Goal: Task Accomplishment & Management: Complete application form

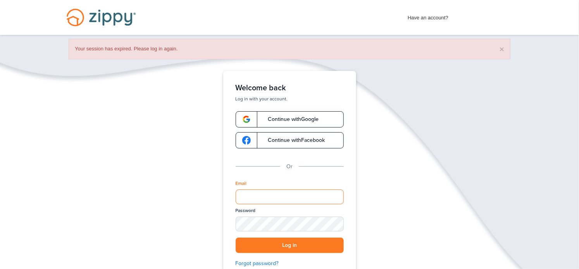
click at [291, 200] on input "Email" at bounding box center [290, 197] width 108 height 15
type input "**********"
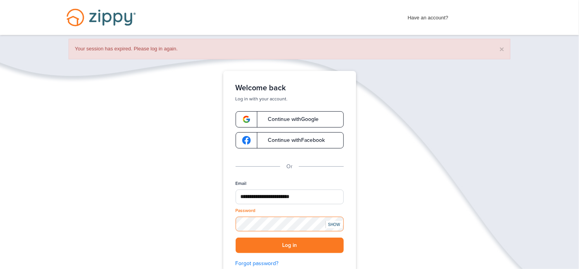
click at [236, 238] on button "Log in" at bounding box center [290, 246] width 108 height 16
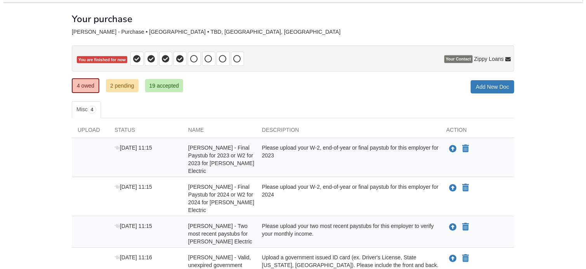
scroll to position [78, 0]
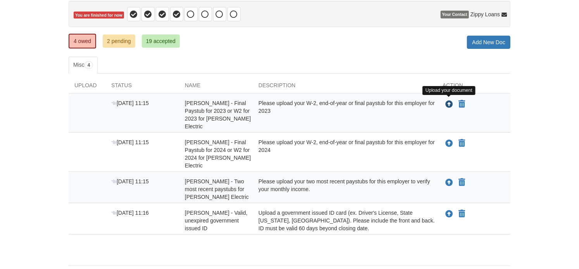
click at [450, 102] on icon "Upload Selene Cedeno - Final Paystub for 2023 or W2 for 2023 for Schneider Elec…" at bounding box center [450, 105] width 8 height 8
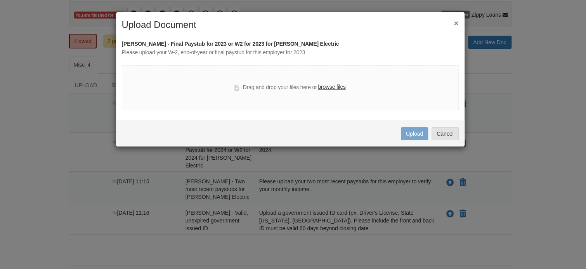
click at [335, 85] on label "browse files" at bounding box center [332, 87] width 28 height 9
click at [0, 0] on input "browse files" at bounding box center [0, 0] width 0 height 0
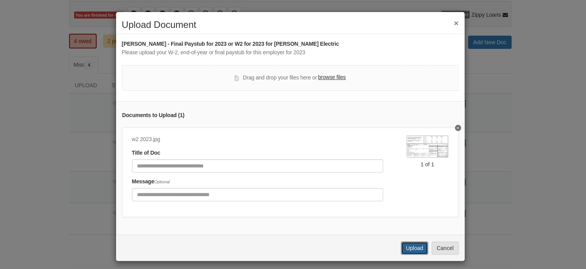
click at [410, 252] on button "Upload" at bounding box center [414, 248] width 27 height 13
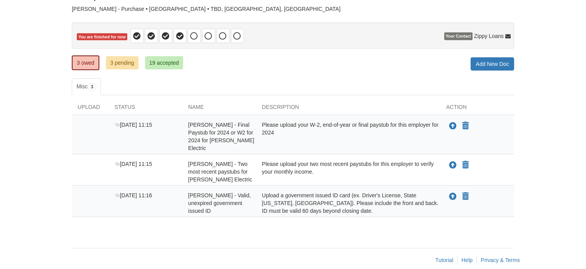
scroll to position [57, 0]
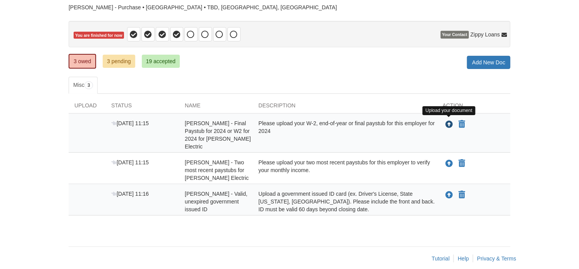
click at [449, 123] on icon "Upload Selene Cedeno - Final Paystub for 2024 or W2 for 2024 for Schneider Elec…" at bounding box center [450, 125] width 8 height 8
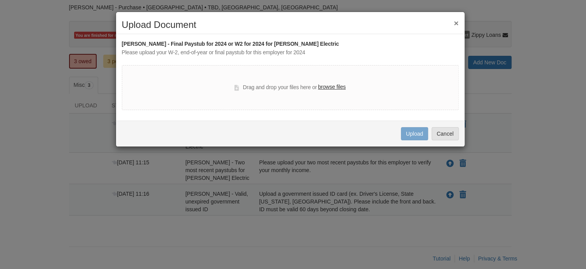
click at [326, 87] on label "browse files" at bounding box center [332, 87] width 28 height 9
click at [0, 0] on input "browse files" at bounding box center [0, 0] width 0 height 0
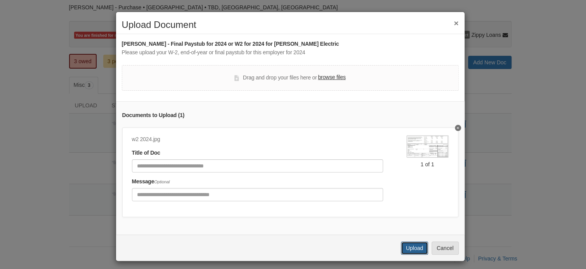
click at [410, 252] on button "Upload" at bounding box center [414, 248] width 27 height 13
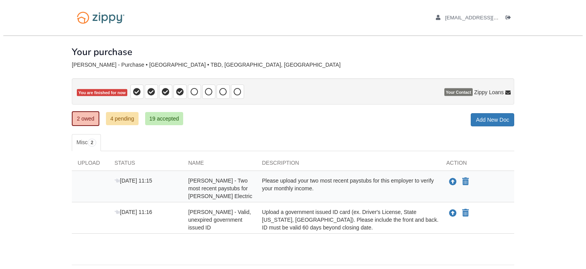
scroll to position [26, 0]
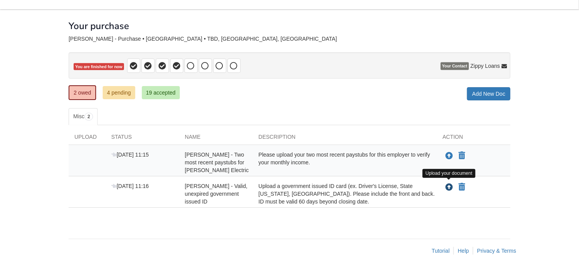
click at [448, 186] on icon "Upload Selene Cedeno - Valid, unexpired government issued ID" at bounding box center [450, 188] width 8 height 8
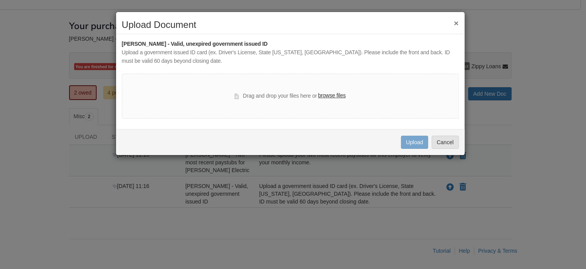
click at [322, 95] on label "browse files" at bounding box center [332, 96] width 28 height 9
click at [0, 0] on input "browse files" at bounding box center [0, 0] width 0 height 0
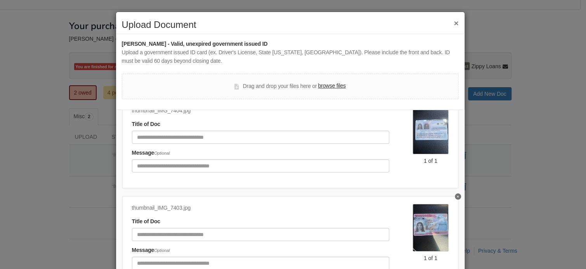
scroll to position [72, 0]
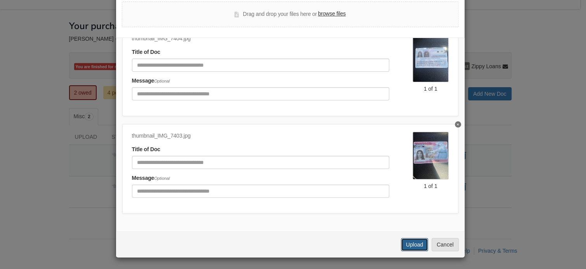
click at [411, 244] on button "Upload" at bounding box center [414, 244] width 27 height 13
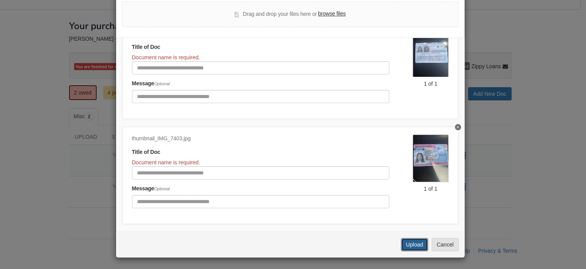
click at [412, 245] on button "Upload" at bounding box center [414, 244] width 27 height 13
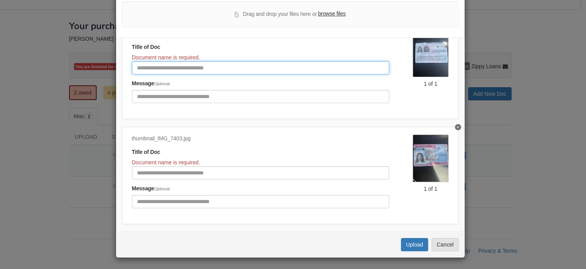
click at [230, 64] on input "Document Title" at bounding box center [260, 67] width 257 height 13
type input "**"
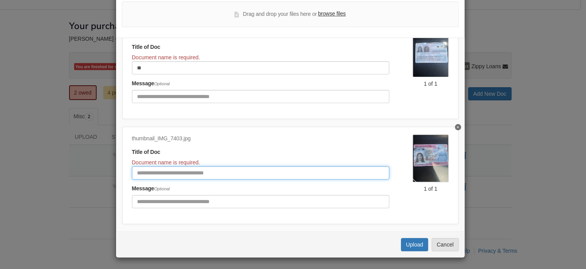
click at [154, 171] on input "Document Title" at bounding box center [260, 172] width 257 height 13
type input "**"
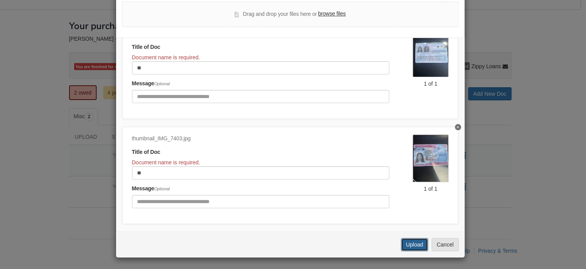
click at [403, 247] on button "Upload" at bounding box center [414, 244] width 27 height 13
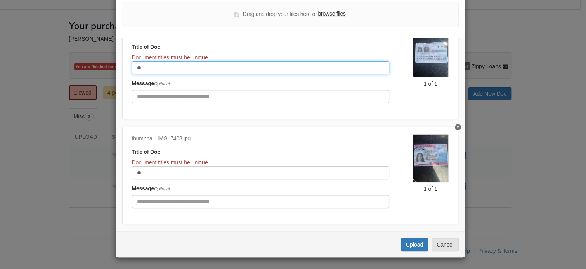
click at [193, 71] on input "**" at bounding box center [260, 67] width 257 height 13
type input "****"
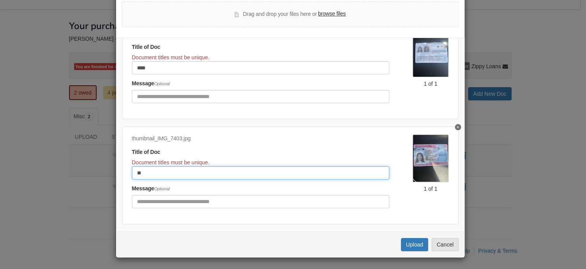
click at [162, 175] on input "**" at bounding box center [260, 172] width 257 height 13
type input "****"
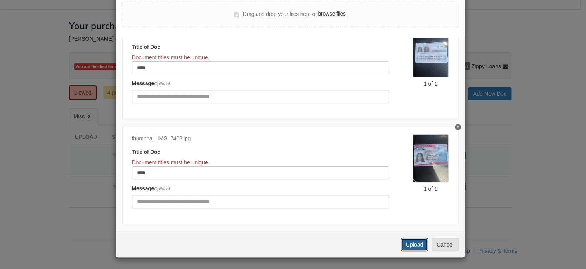
click at [410, 244] on button "Upload" at bounding box center [414, 244] width 27 height 13
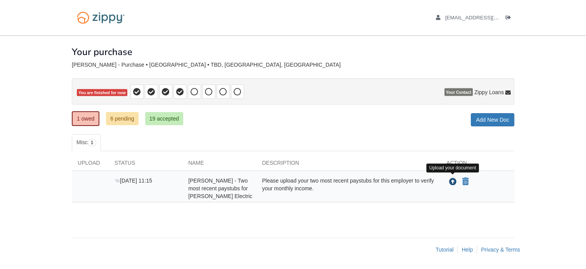
click at [455, 180] on icon "Upload Selene Cedeno - Two most recent paystubs for Schneider Electric" at bounding box center [453, 182] width 8 height 8
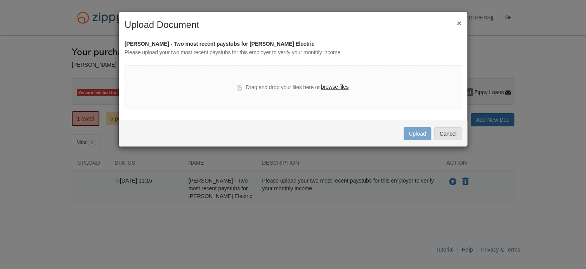
click at [343, 89] on label "browse files" at bounding box center [335, 87] width 28 height 9
click at [0, 0] on input "browse files" at bounding box center [0, 0] width 0 height 0
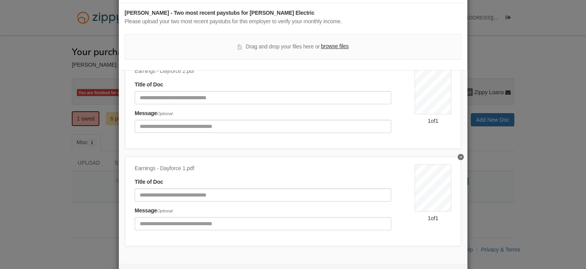
scroll to position [64, 0]
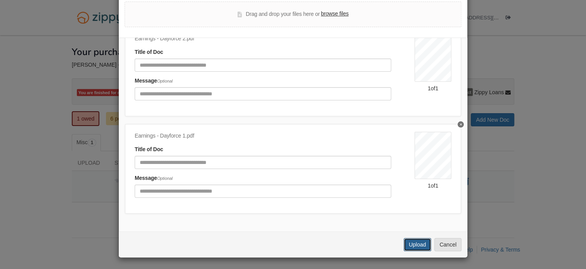
click at [408, 242] on button "Upload" at bounding box center [416, 244] width 27 height 13
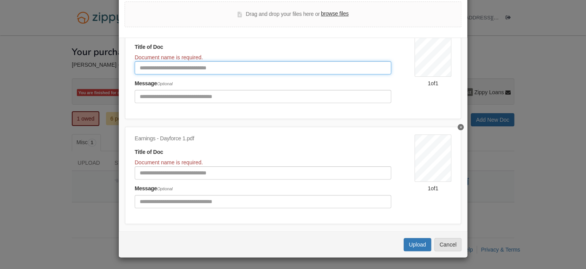
click at [208, 65] on input "Document Title" at bounding box center [263, 67] width 256 height 13
type input "*********"
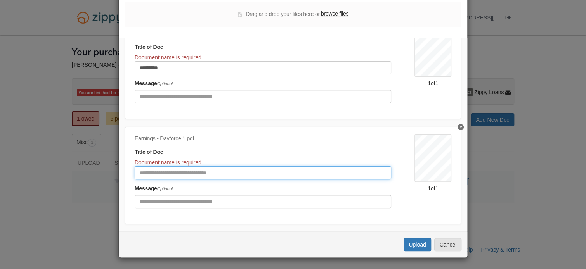
click at [184, 171] on input "Document Title" at bounding box center [263, 172] width 256 height 13
type input "*********"
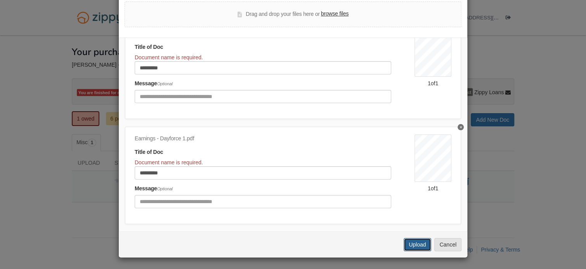
click at [416, 243] on button "Upload" at bounding box center [416, 244] width 27 height 13
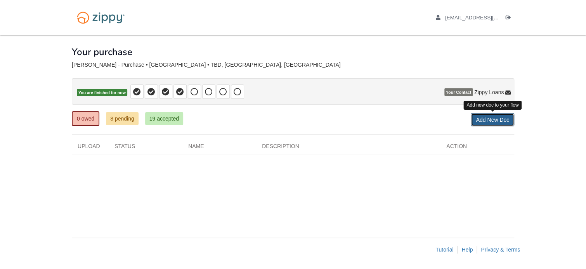
click at [477, 123] on link "Add New Doc" at bounding box center [491, 119] width 43 height 13
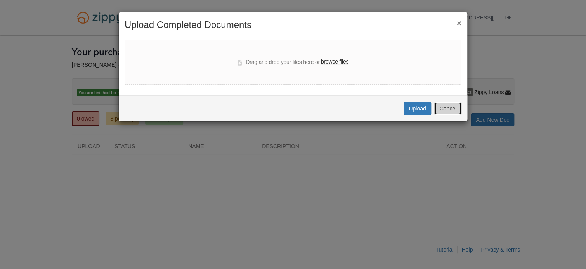
click at [451, 110] on button "Cancel" at bounding box center [447, 108] width 27 height 13
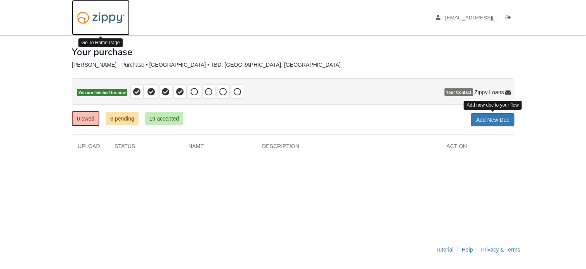
click at [106, 19] on img at bounding box center [101, 18] width 58 height 20
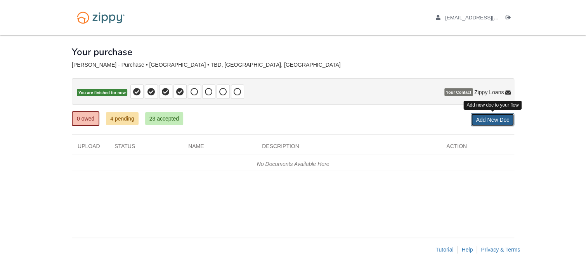
click at [484, 118] on link "Add New Doc" at bounding box center [491, 119] width 43 height 13
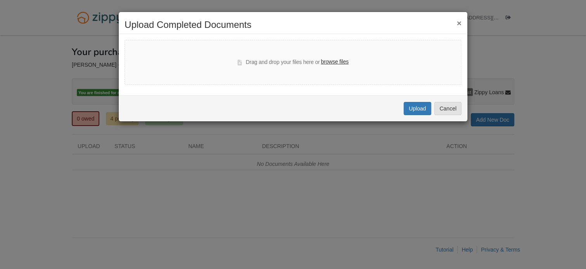
click at [338, 62] on label "browse files" at bounding box center [335, 62] width 28 height 9
click at [0, 0] on input "browse files" at bounding box center [0, 0] width 0 height 0
select select "****"
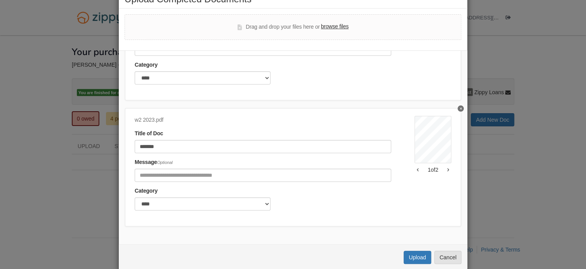
scroll to position [39, 0]
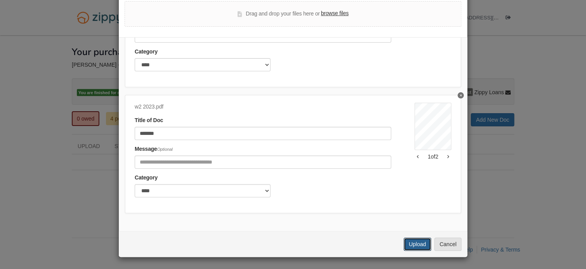
click at [405, 244] on button "Upload" at bounding box center [416, 244] width 27 height 13
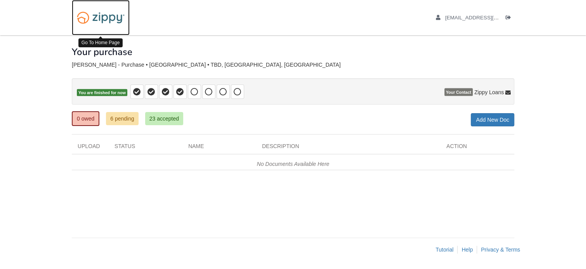
click at [83, 17] on img at bounding box center [101, 18] width 58 height 20
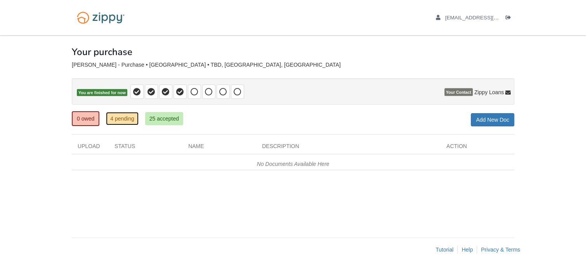
click at [116, 118] on link "4 pending" at bounding box center [122, 118] width 33 height 13
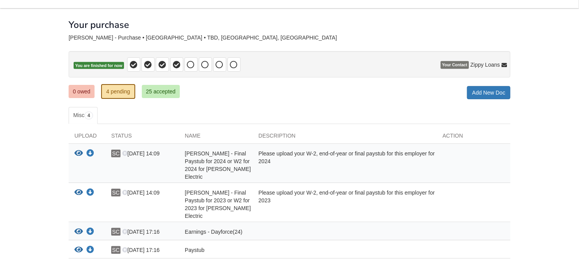
scroll to position [39, 0]
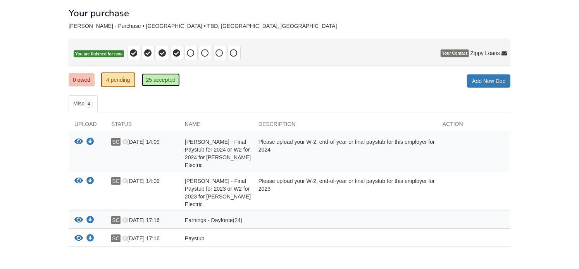
click at [173, 78] on link "25 accepted" at bounding box center [161, 79] width 38 height 13
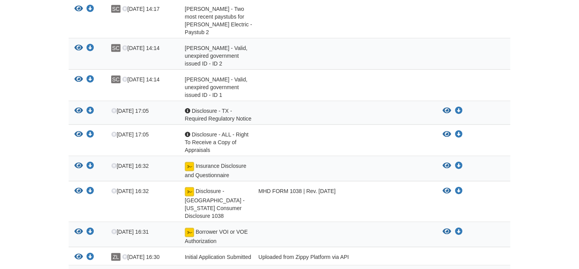
scroll to position [271, 0]
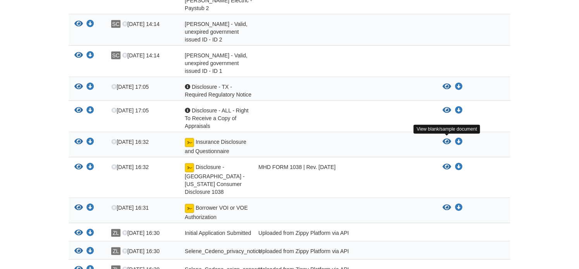
click at [448, 139] on icon "View Insurance Disclosure and Questionnaire" at bounding box center [447, 142] width 9 height 8
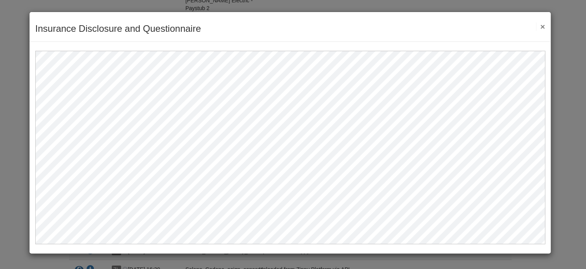
click at [542, 29] on button "×" at bounding box center [540, 26] width 9 height 8
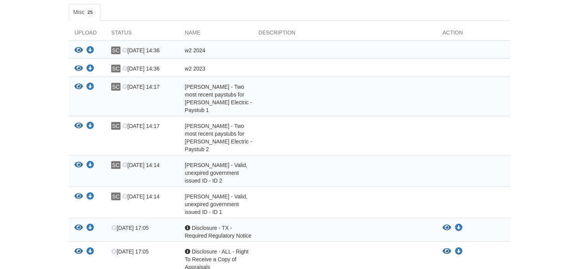
scroll to position [53, 0]
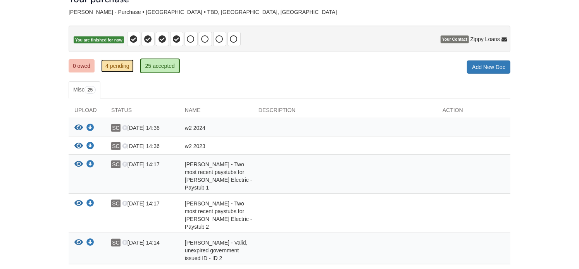
click at [121, 62] on link "4 pending" at bounding box center [117, 65] width 33 height 13
